Goal: Task Accomplishment & Management: Complete application form

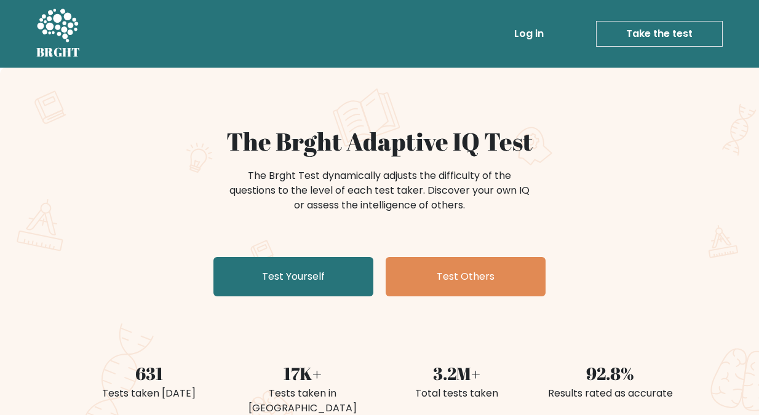
click at [664, 30] on link "Take the test" at bounding box center [659, 34] width 127 height 26
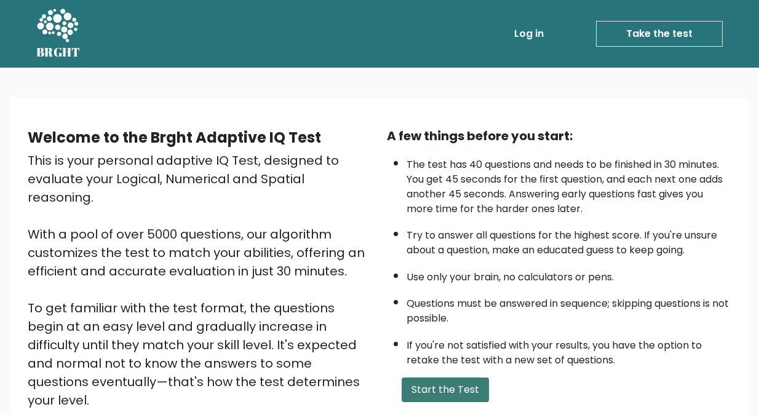
click at [437, 386] on button "Start the Test" at bounding box center [445, 390] width 87 height 25
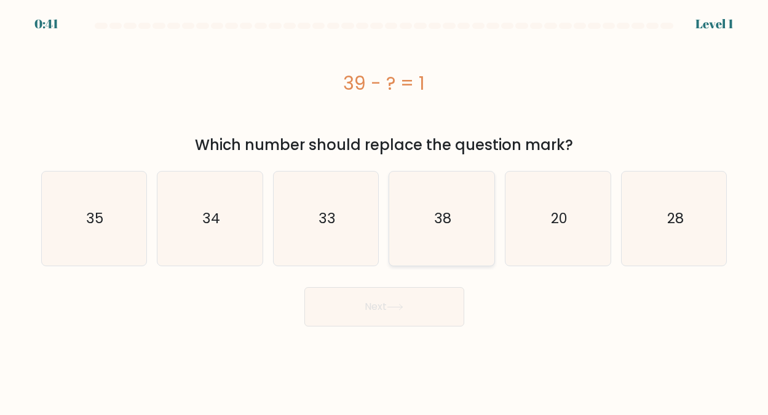
click at [444, 221] on text "38" at bounding box center [442, 219] width 17 height 20
click at [385, 211] on input "d. 38" at bounding box center [384, 209] width 1 height 3
radio input "true"
click at [365, 304] on button "Next" at bounding box center [384, 306] width 160 height 39
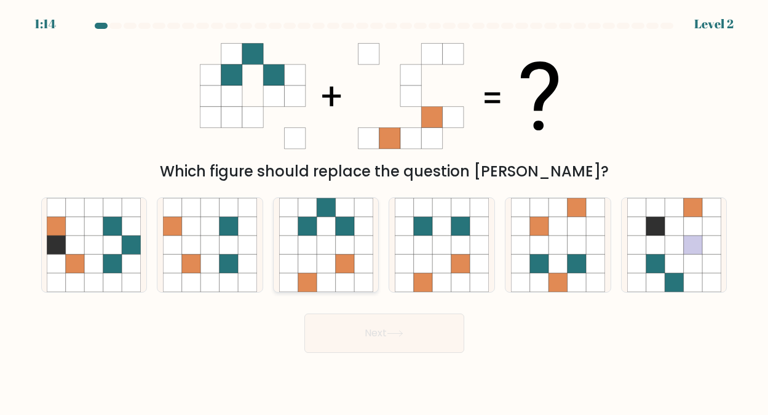
click at [325, 226] on icon at bounding box center [326, 225] width 18 height 18
click at [384, 211] on input "c." at bounding box center [384, 209] width 1 height 3
radio input "true"
click at [379, 330] on button "Next" at bounding box center [384, 333] width 160 height 39
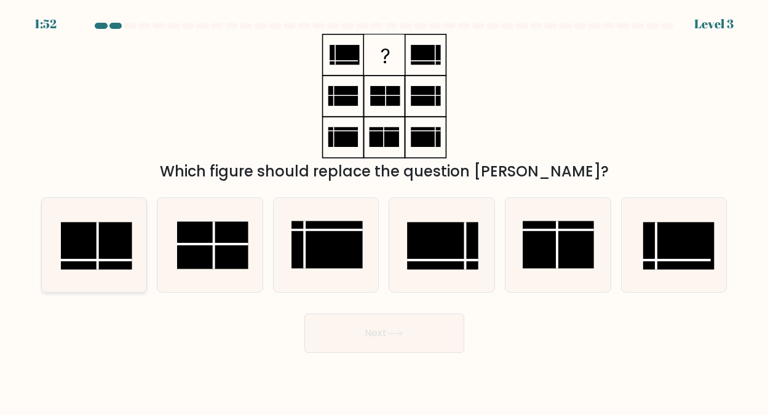
click at [108, 245] on rect at bounding box center [96, 245] width 71 height 47
click at [384, 211] on input "a." at bounding box center [384, 209] width 1 height 3
radio input "true"
click at [371, 328] on button "Next" at bounding box center [384, 333] width 160 height 39
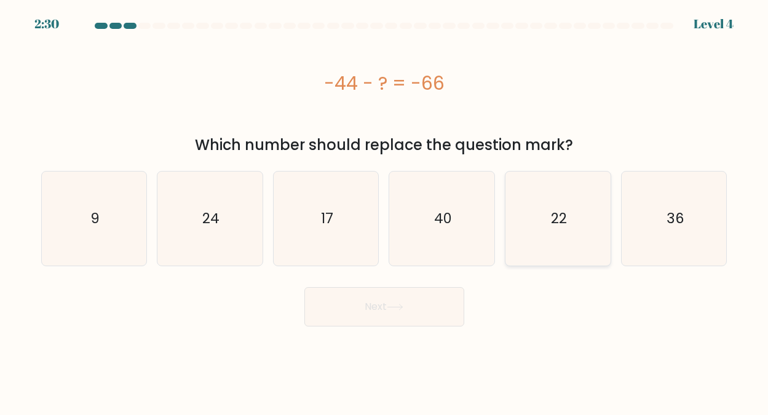
click at [554, 220] on text "22" at bounding box center [559, 219] width 16 height 20
click at [385, 211] on input "e. 22" at bounding box center [384, 209] width 1 height 3
radio input "true"
click at [372, 306] on button "Next" at bounding box center [384, 306] width 160 height 39
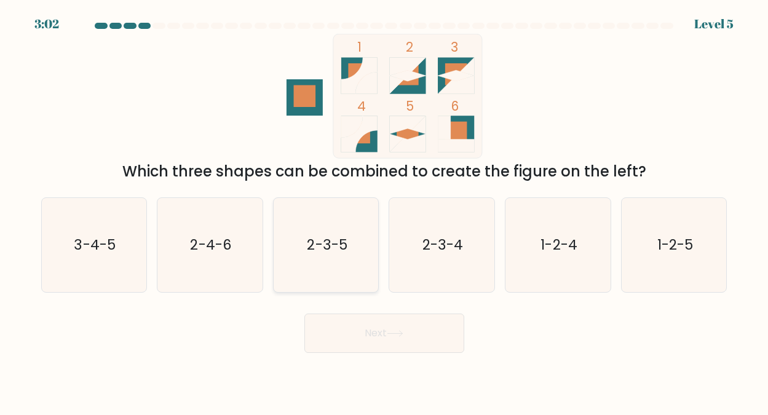
click at [335, 239] on text "2-3-5" at bounding box center [327, 245] width 40 height 20
click at [384, 211] on input "c. 2-3-5" at bounding box center [384, 209] width 1 height 3
radio input "true"
click at [373, 330] on button "Next" at bounding box center [384, 333] width 160 height 39
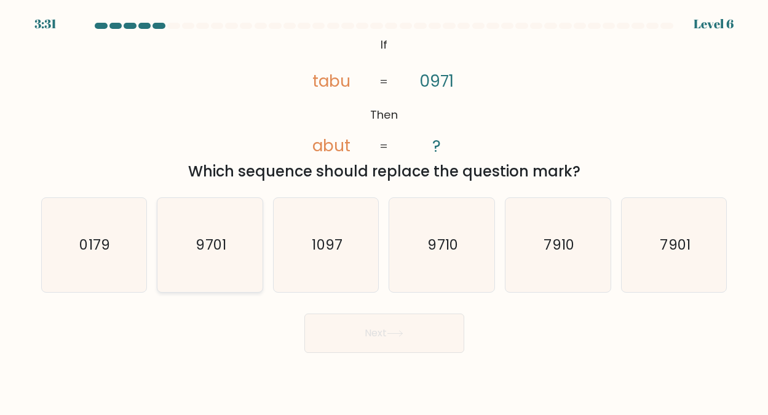
click at [206, 242] on text "9701" at bounding box center [211, 245] width 30 height 20
click at [384, 211] on input "b. 9701" at bounding box center [384, 209] width 1 height 3
radio input "true"
click at [372, 328] on button "Next" at bounding box center [384, 333] width 160 height 39
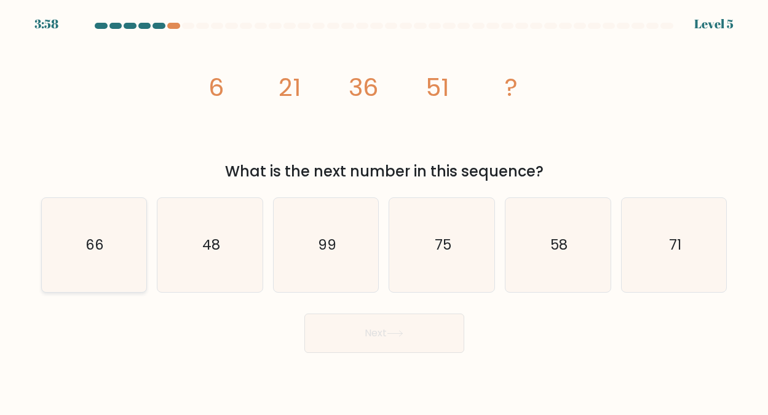
click at [97, 244] on text "66" at bounding box center [94, 245] width 18 height 20
click at [384, 211] on input "a. 66" at bounding box center [384, 209] width 1 height 3
radio input "true"
click at [373, 327] on button "Next" at bounding box center [384, 333] width 160 height 39
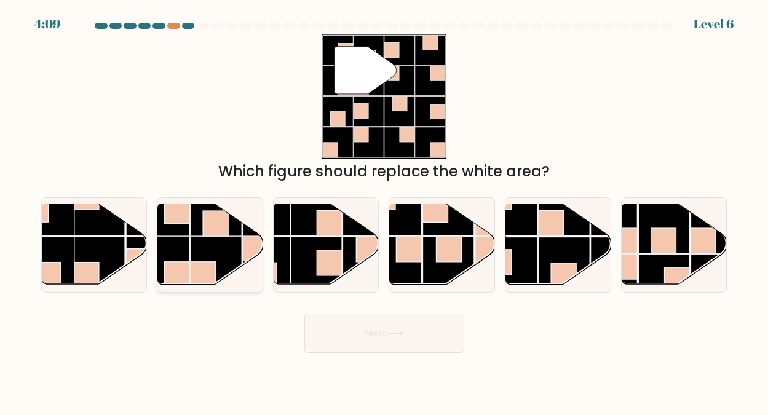
click at [201, 238] on rect at bounding box center [216, 261] width 51 height 51
click at [384, 211] on input "b." at bounding box center [384, 209] width 1 height 3
radio input "true"
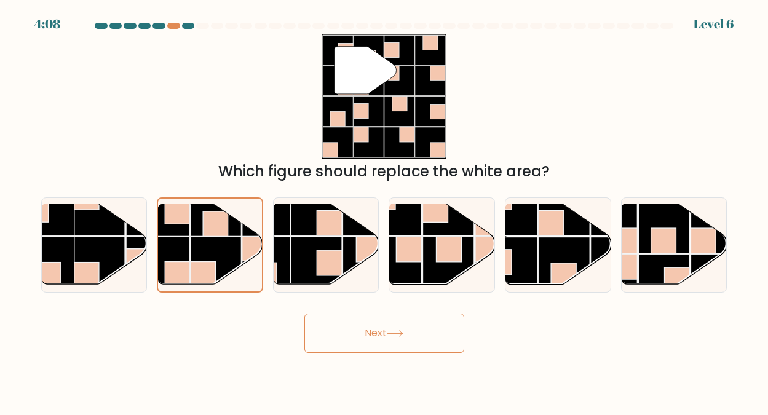
click at [354, 327] on button "Next" at bounding box center [384, 333] width 160 height 39
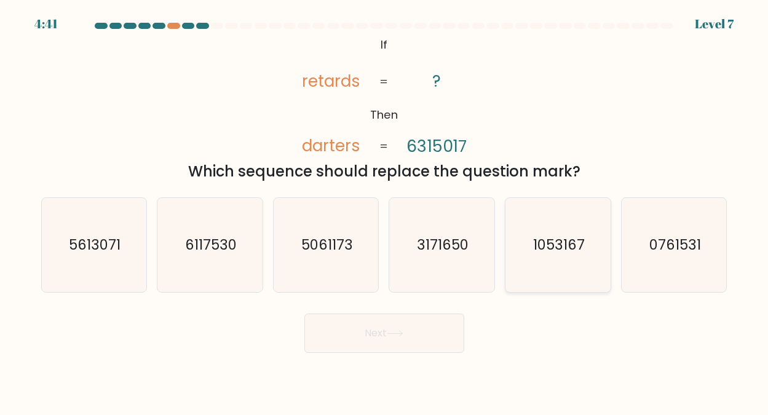
click at [549, 239] on text "1053167" at bounding box center [559, 245] width 52 height 20
click at [385, 211] on input "e. 1053167" at bounding box center [384, 209] width 1 height 3
radio input "true"
click at [368, 330] on button "Next" at bounding box center [384, 333] width 160 height 39
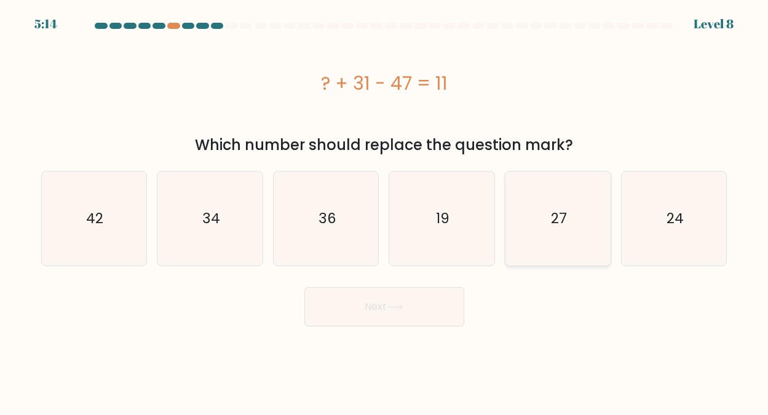
click at [562, 220] on text "27" at bounding box center [559, 219] width 16 height 20
click at [385, 211] on input "e. 27" at bounding box center [384, 209] width 1 height 3
radio input "true"
click at [375, 309] on button "Next" at bounding box center [384, 306] width 160 height 39
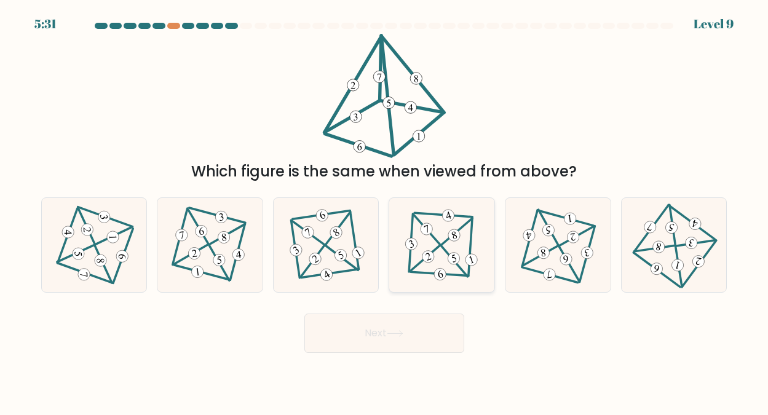
click at [440, 232] on icon at bounding box center [441, 244] width 77 height 75
click at [385, 211] on input "d." at bounding box center [384, 209] width 1 height 3
radio input "true"
click at [370, 327] on button "Next" at bounding box center [384, 333] width 160 height 39
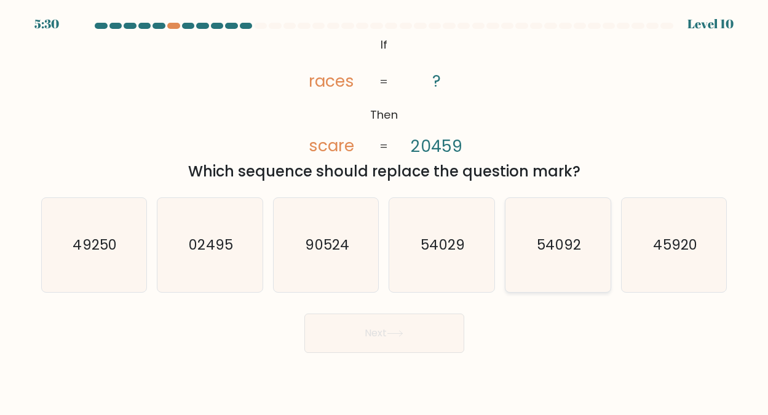
click at [547, 234] on icon "54092" at bounding box center [558, 245] width 94 height 94
click at [385, 211] on input "e. 54092" at bounding box center [384, 209] width 1 height 3
radio input "true"
click at [373, 330] on button "Next" at bounding box center [384, 333] width 160 height 39
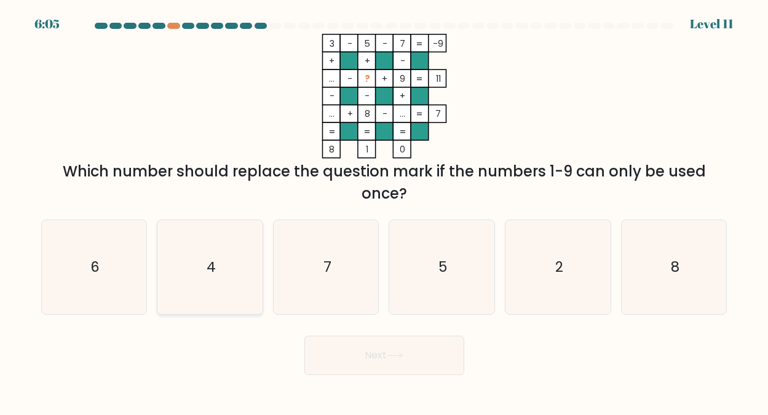
click at [214, 266] on text "4" at bounding box center [211, 267] width 9 height 20
click at [384, 211] on input "b. 4" at bounding box center [384, 209] width 1 height 3
radio input "true"
click at [372, 351] on button "Next" at bounding box center [384, 355] width 160 height 39
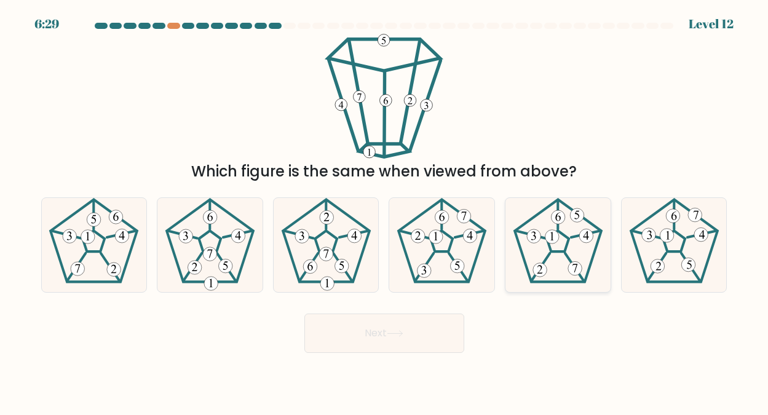
click at [546, 234] on icon at bounding box center [558, 245] width 94 height 94
click at [385, 211] on input "e." at bounding box center [384, 209] width 1 height 3
radio input "true"
click at [378, 333] on button "Next" at bounding box center [384, 333] width 160 height 39
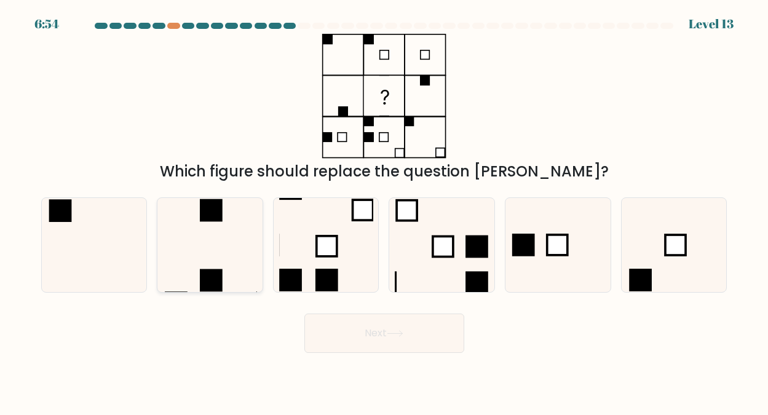
click at [207, 239] on icon at bounding box center [210, 245] width 94 height 94
click at [384, 211] on input "b." at bounding box center [384, 209] width 1 height 3
radio input "true"
click at [375, 332] on button "Next" at bounding box center [384, 333] width 160 height 39
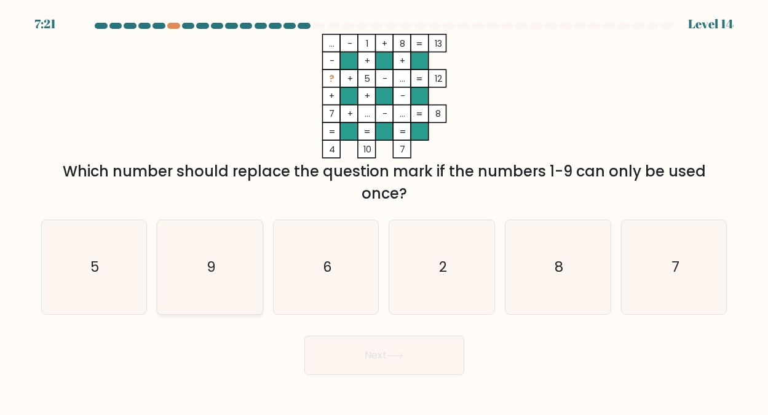
click at [209, 268] on text "9" at bounding box center [211, 267] width 9 height 20
click at [384, 211] on input "b. 9" at bounding box center [384, 209] width 1 height 3
radio input "true"
click at [378, 350] on button "Next" at bounding box center [384, 355] width 160 height 39
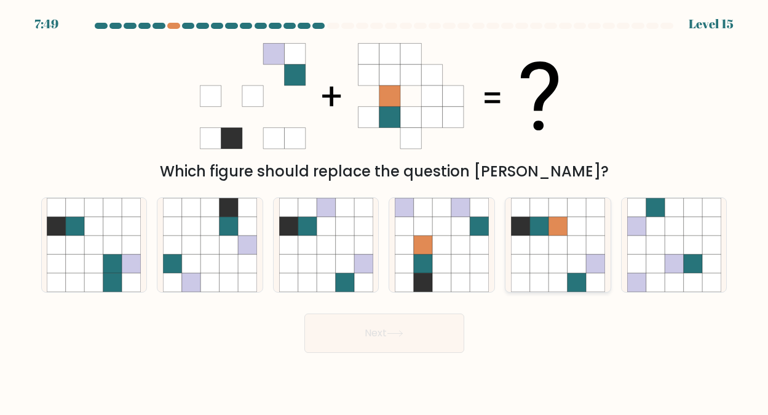
click at [541, 242] on icon at bounding box center [539, 245] width 18 height 18
click at [385, 211] on input "e." at bounding box center [384, 209] width 1 height 3
radio input "true"
click at [380, 336] on button "Next" at bounding box center [384, 333] width 160 height 39
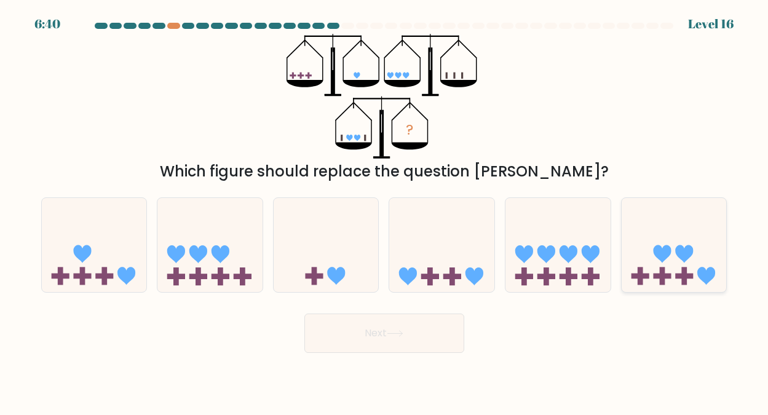
click at [661, 254] on icon at bounding box center [662, 254] width 18 height 18
click at [385, 211] on input "f." at bounding box center [384, 209] width 1 height 3
radio input "true"
click at [362, 330] on button "Next" at bounding box center [384, 333] width 160 height 39
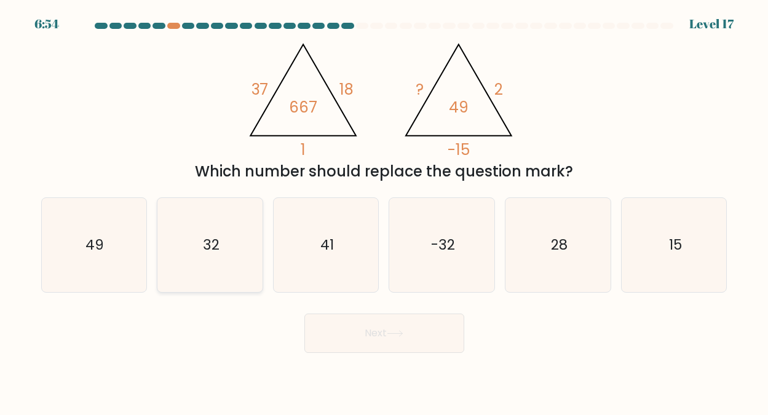
click at [214, 243] on text "32" at bounding box center [211, 245] width 17 height 20
click at [384, 211] on input "b. 32" at bounding box center [384, 209] width 1 height 3
radio input "true"
click at [377, 330] on button "Next" at bounding box center [384, 333] width 160 height 39
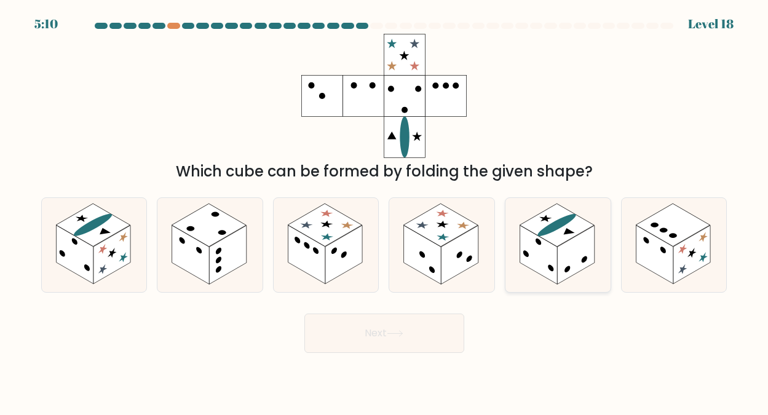
click at [563, 236] on rect at bounding box center [557, 225] width 74 height 43
click at [385, 211] on input "e." at bounding box center [384, 209] width 1 height 3
radio input "true"
click at [374, 330] on button "Next" at bounding box center [384, 333] width 160 height 39
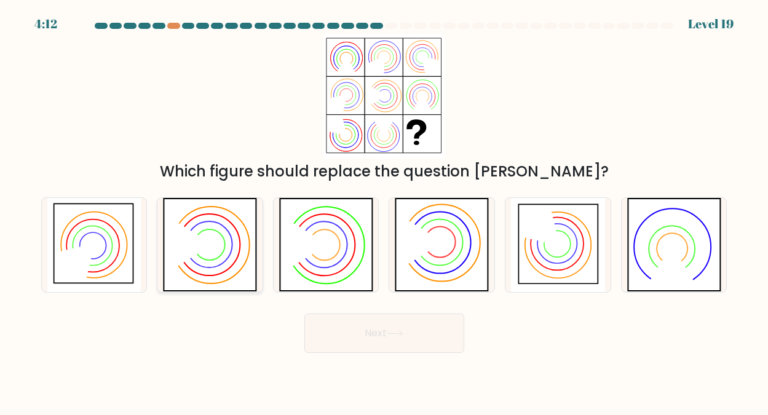
click at [218, 238] on icon at bounding box center [210, 245] width 94 height 94
click at [384, 211] on input "b." at bounding box center [384, 209] width 1 height 3
radio input "true"
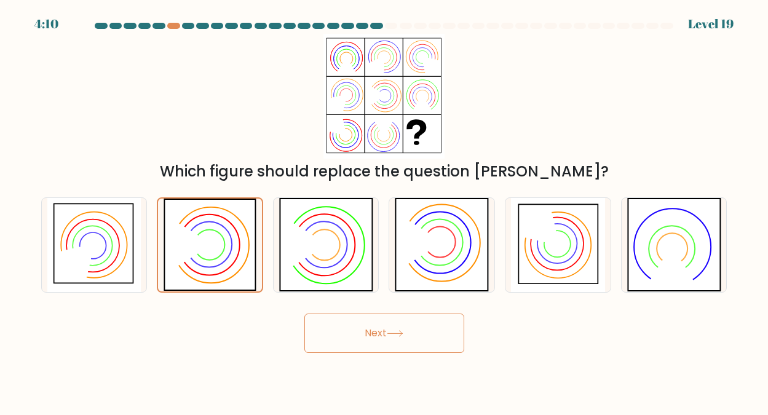
click at [383, 326] on button "Next" at bounding box center [384, 333] width 160 height 39
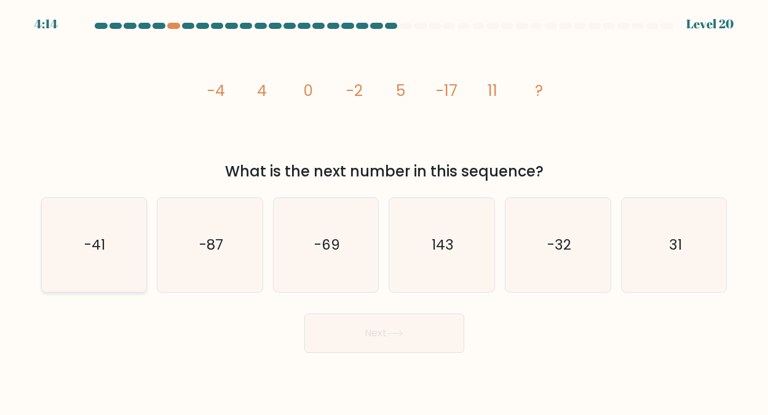
click at [96, 242] on text "-41" at bounding box center [94, 245] width 21 height 20
click at [384, 211] on input "a. -41" at bounding box center [384, 209] width 1 height 3
radio input "true"
click at [364, 329] on button "Next" at bounding box center [384, 333] width 160 height 39
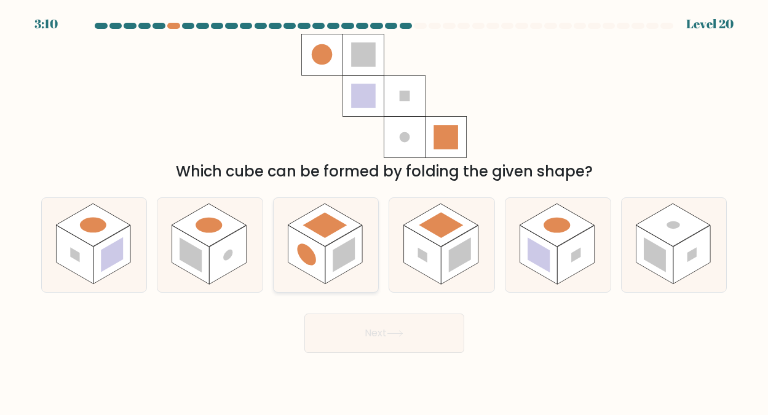
click at [320, 239] on rect at bounding box center [325, 225] width 74 height 43
click at [384, 211] on input "c." at bounding box center [384, 209] width 1 height 3
radio input "true"
click at [369, 328] on button "Next" at bounding box center [384, 333] width 160 height 39
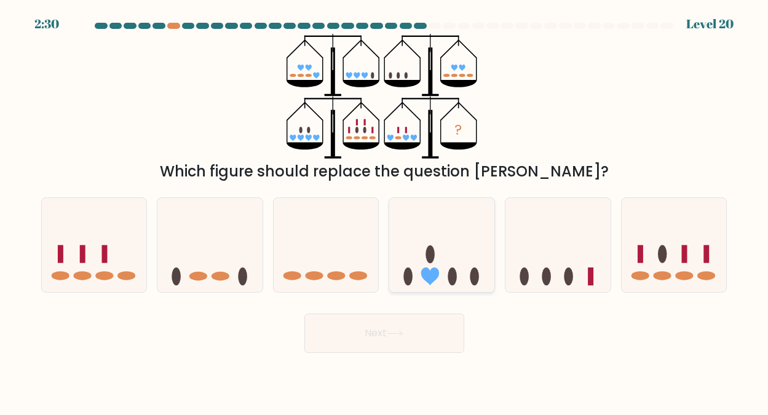
click at [447, 253] on icon at bounding box center [441, 244] width 105 height 87
click at [385, 211] on input "d." at bounding box center [384, 209] width 1 height 3
radio input "true"
click at [391, 330] on icon at bounding box center [395, 333] width 17 height 7
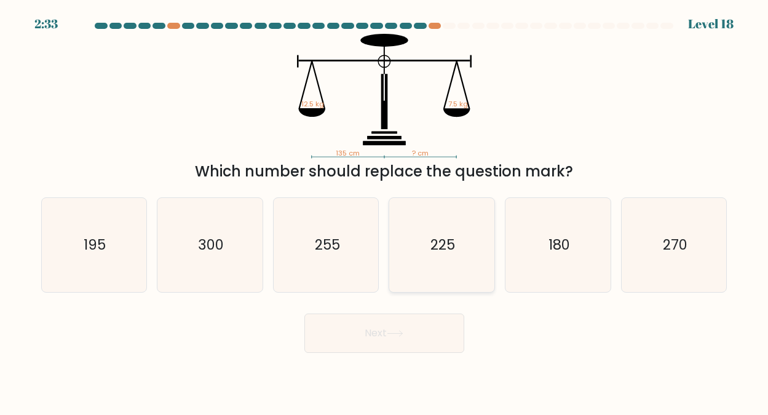
click at [441, 236] on text "225" at bounding box center [443, 245] width 25 height 20
click at [385, 211] on input "d. 225" at bounding box center [384, 209] width 1 height 3
radio input "true"
click at [359, 328] on button "Next" at bounding box center [384, 333] width 160 height 39
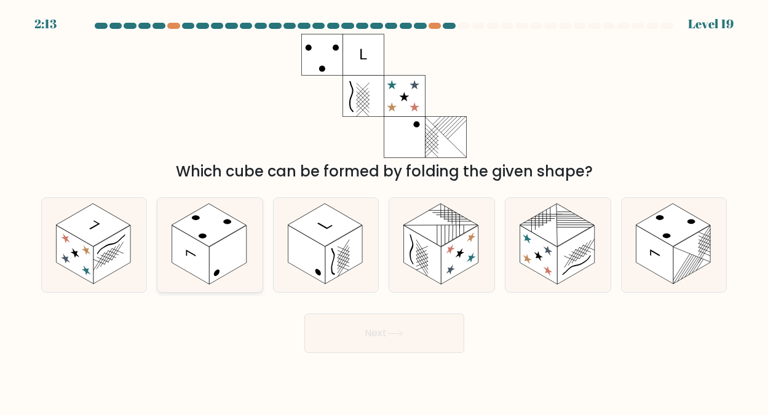
click at [223, 231] on rect at bounding box center [209, 225] width 74 height 43
click at [384, 211] on input "b." at bounding box center [384, 209] width 1 height 3
radio input "true"
click at [354, 325] on button "Next" at bounding box center [384, 333] width 160 height 39
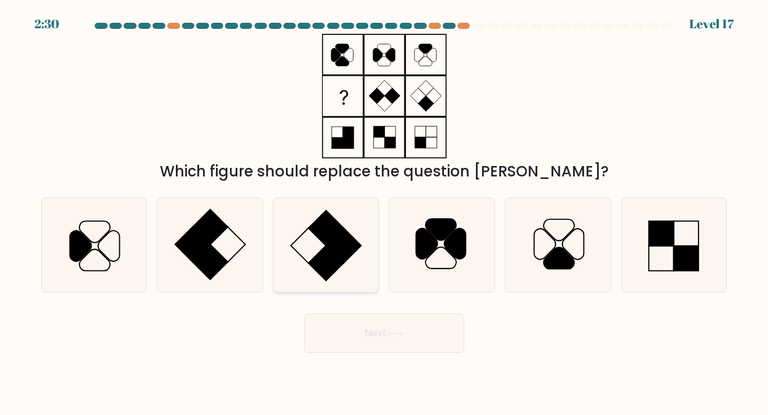
click at [335, 228] on rect at bounding box center [325, 227] width 35 height 35
click at [384, 211] on input "c." at bounding box center [384, 209] width 1 height 3
radio input "true"
click at [360, 325] on button "Next" at bounding box center [384, 333] width 160 height 39
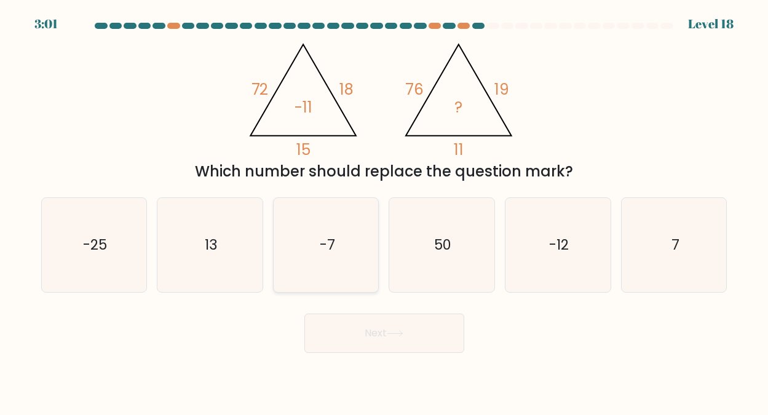
click at [331, 244] on text "-7" at bounding box center [326, 245] width 15 height 20
click at [384, 211] on input "c. -7" at bounding box center [384, 209] width 1 height 3
radio input "true"
click at [384, 332] on button "Next" at bounding box center [384, 333] width 160 height 39
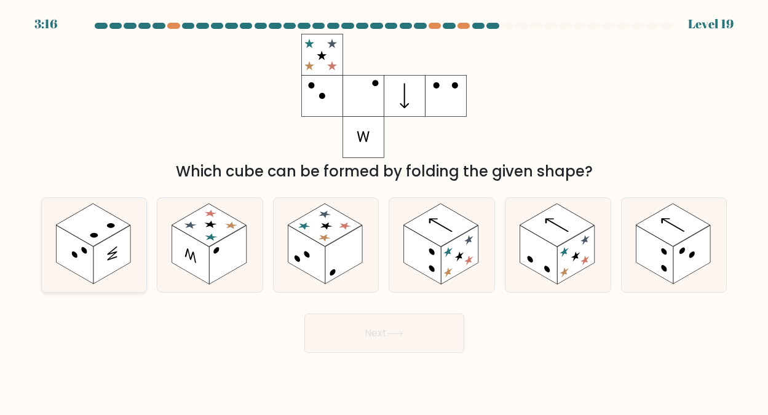
click at [96, 231] on rect at bounding box center [93, 225] width 74 height 43
click at [384, 211] on input "a." at bounding box center [384, 209] width 1 height 3
radio input "true"
click at [363, 330] on button "Next" at bounding box center [384, 333] width 160 height 39
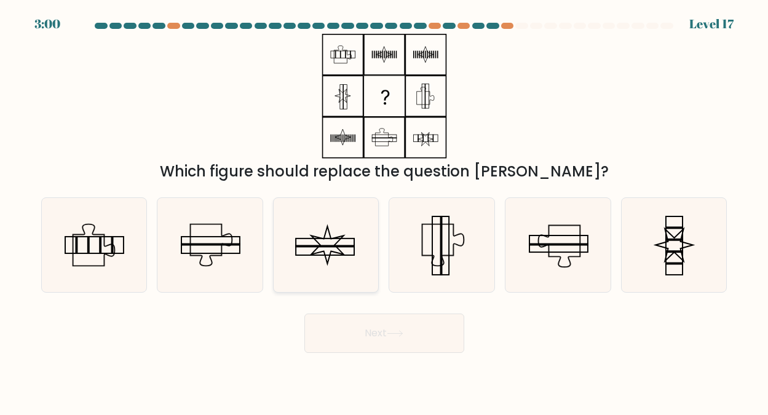
click at [320, 240] on icon at bounding box center [326, 245] width 94 height 94
click at [384, 211] on input "c." at bounding box center [384, 209] width 1 height 3
radio input "true"
click at [380, 332] on button "Next" at bounding box center [384, 333] width 160 height 39
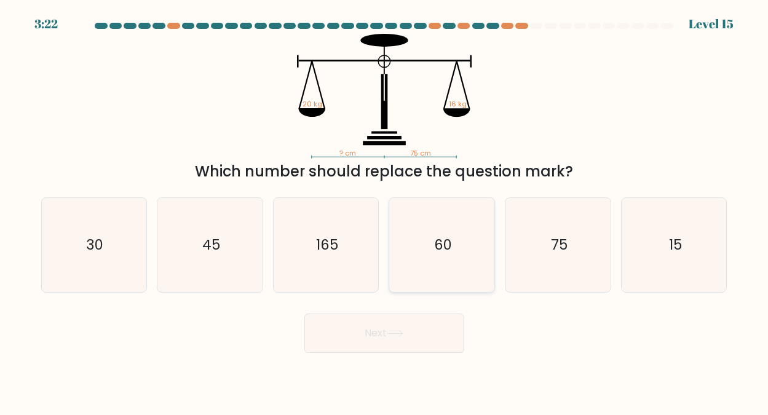
click at [440, 242] on text "60" at bounding box center [443, 245] width 18 height 20
click at [385, 211] on input "d. 60" at bounding box center [384, 209] width 1 height 3
radio input "true"
click at [379, 331] on button "Next" at bounding box center [384, 333] width 160 height 39
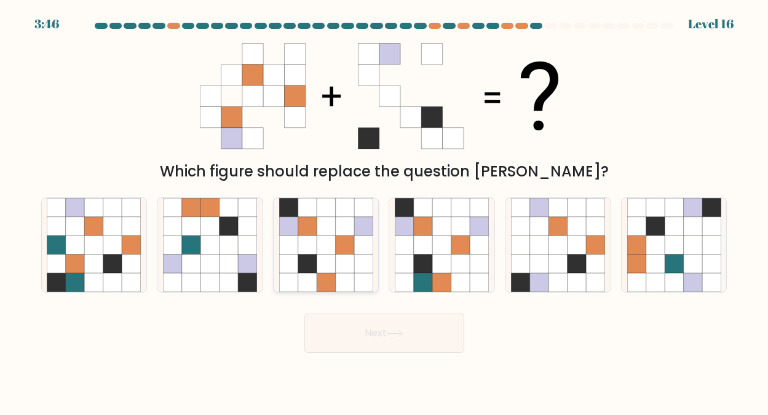
click at [338, 232] on icon at bounding box center [344, 225] width 18 height 18
click at [384, 211] on input "c." at bounding box center [384, 209] width 1 height 3
radio input "true"
click at [374, 328] on button "Next" at bounding box center [384, 333] width 160 height 39
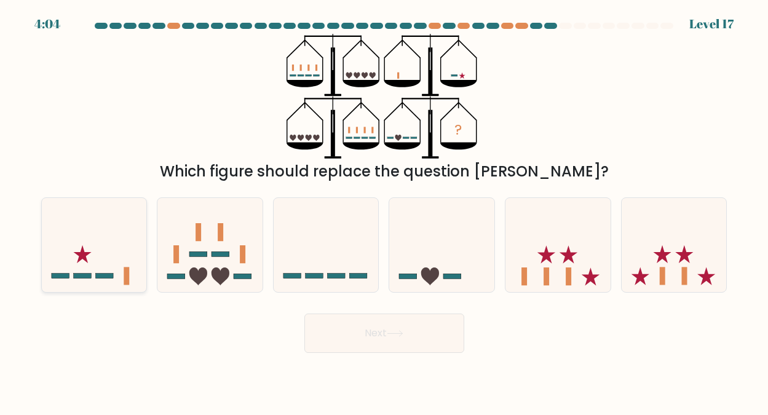
click at [91, 262] on icon at bounding box center [94, 244] width 105 height 87
click at [384, 211] on input "a." at bounding box center [384, 209] width 1 height 3
radio input "true"
click at [362, 329] on button "Next" at bounding box center [384, 333] width 160 height 39
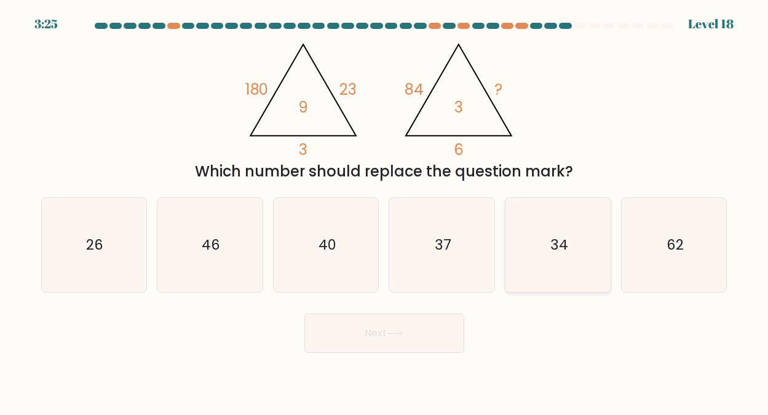
click at [555, 237] on text "34" at bounding box center [559, 245] width 18 height 20
click at [385, 211] on input "e. 34" at bounding box center [384, 209] width 1 height 3
radio input "true"
click at [369, 331] on button "Next" at bounding box center [384, 333] width 160 height 39
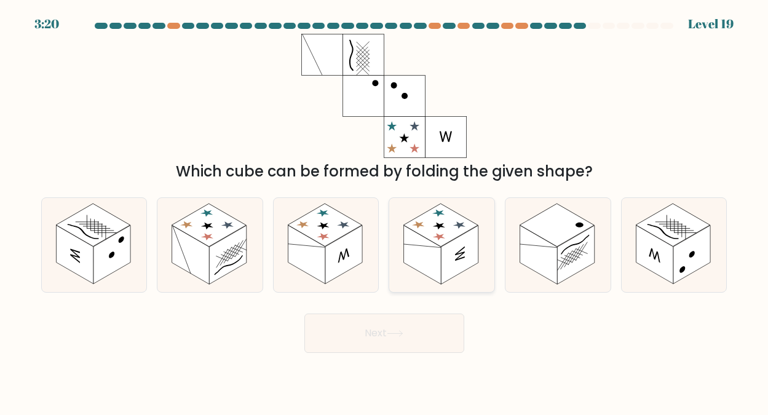
click at [448, 232] on rect at bounding box center [441, 225] width 74 height 43
click at [385, 211] on input "d." at bounding box center [384, 209] width 1 height 3
radio input "true"
click at [398, 332] on icon at bounding box center [395, 333] width 17 height 7
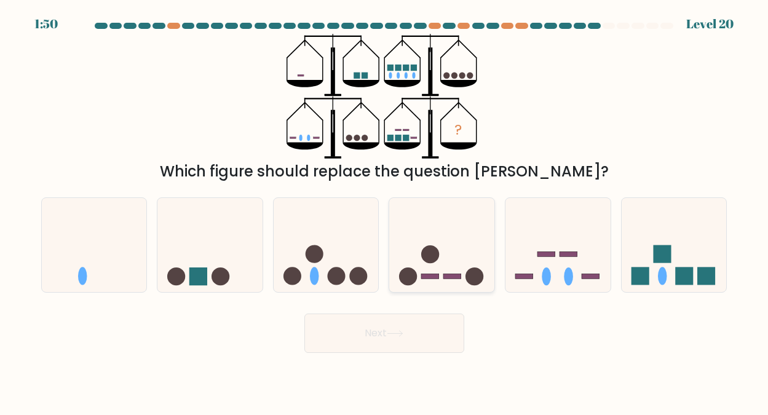
click at [430, 261] on circle at bounding box center [430, 254] width 18 height 18
click at [385, 211] on input "d." at bounding box center [384, 209] width 1 height 3
radio input "true"
click at [374, 330] on button "Next" at bounding box center [384, 333] width 160 height 39
click at [327, 252] on icon at bounding box center [326, 244] width 105 height 87
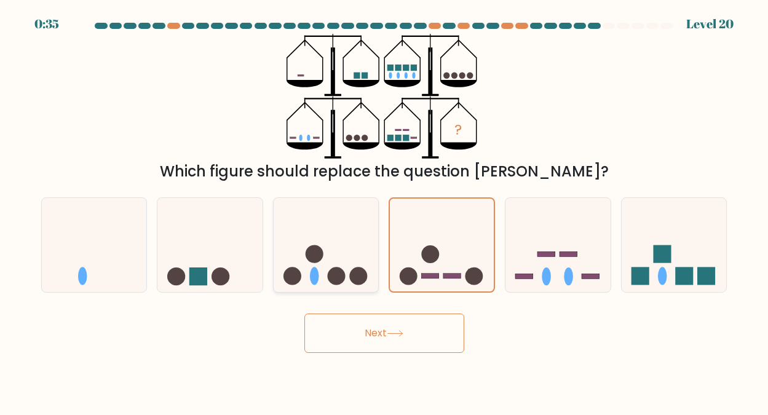
click at [384, 211] on input "c." at bounding box center [384, 209] width 1 height 3
radio input "true"
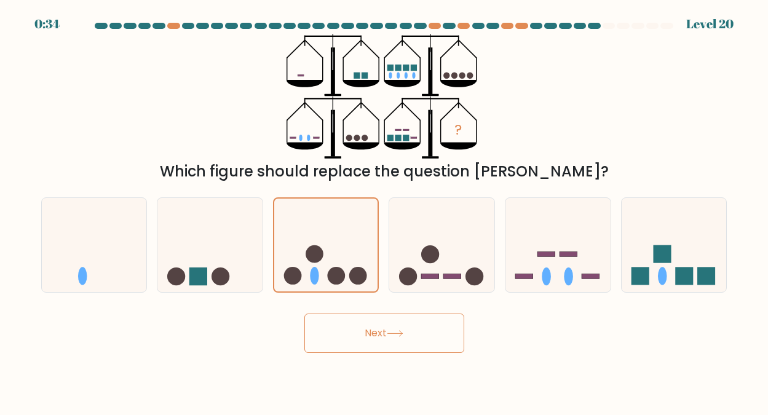
click at [372, 327] on button "Next" at bounding box center [384, 333] width 160 height 39
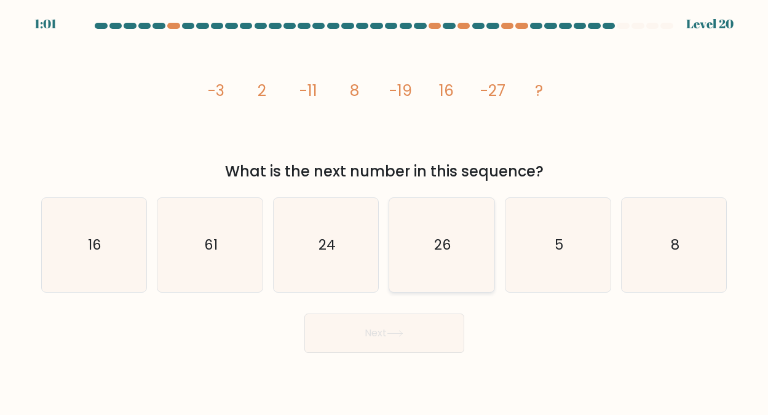
click at [447, 232] on icon "26" at bounding box center [442, 245] width 94 height 94
click at [385, 211] on input "d. 26" at bounding box center [384, 209] width 1 height 3
radio input "true"
click at [387, 335] on button "Next" at bounding box center [384, 333] width 160 height 39
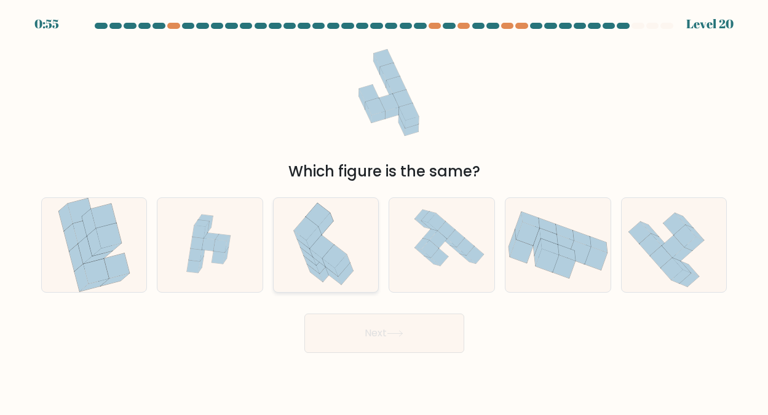
click at [328, 237] on icon at bounding box center [326, 245] width 95 height 94
click at [384, 211] on input "c." at bounding box center [384, 209] width 1 height 3
radio input "true"
click at [379, 326] on button "Next" at bounding box center [384, 333] width 160 height 39
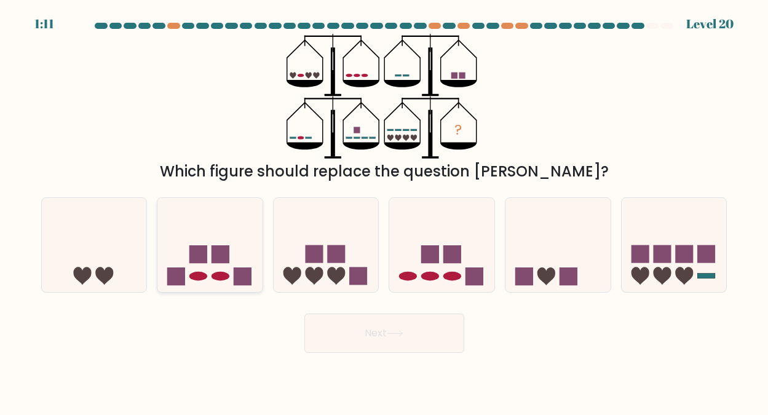
click at [217, 266] on icon at bounding box center [209, 244] width 105 height 87
click at [384, 211] on input "b." at bounding box center [384, 209] width 1 height 3
radio input "true"
click at [387, 335] on button "Next" at bounding box center [384, 333] width 160 height 39
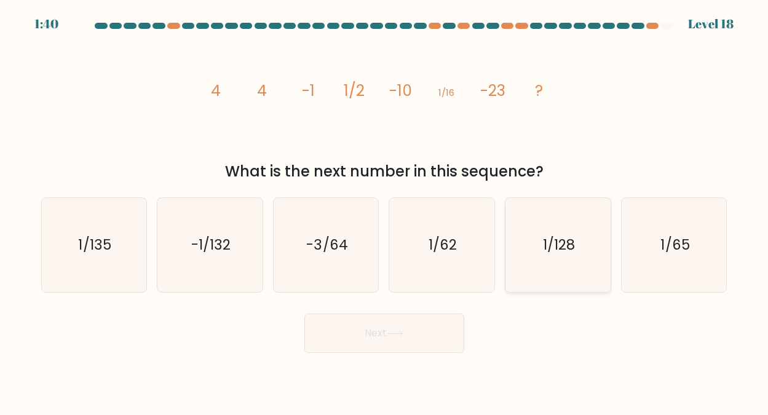
click at [565, 246] on text "1/128" at bounding box center [559, 245] width 32 height 20
click at [385, 211] on input "e. 1/128" at bounding box center [384, 209] width 1 height 3
radio input "true"
click at [550, 240] on text "1/128" at bounding box center [559, 245] width 32 height 20
click at [385, 211] on input "e. 1/128" at bounding box center [384, 209] width 1 height 3
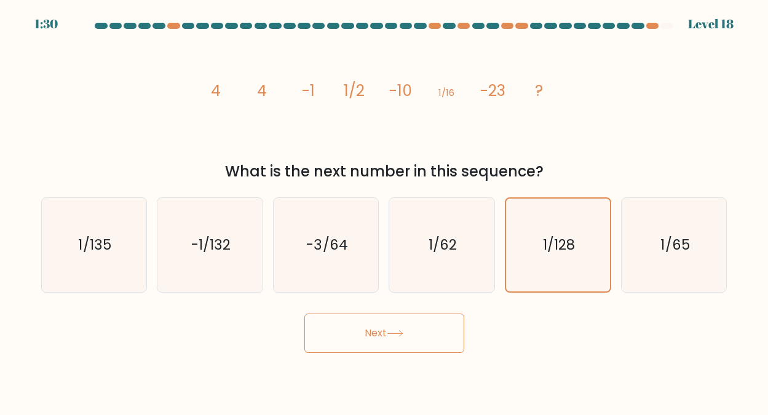
click at [373, 331] on button "Next" at bounding box center [384, 333] width 160 height 39
